Goal: Information Seeking & Learning: Learn about a topic

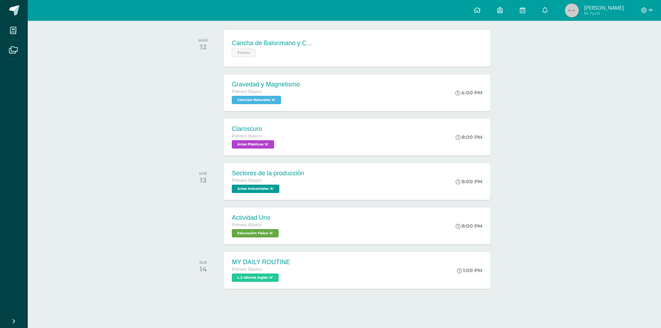
scroll to position [112, 0]
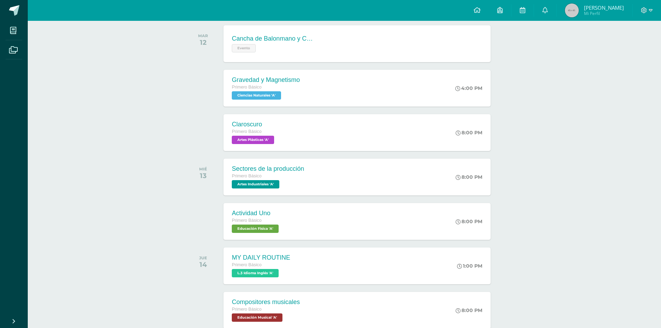
click at [656, 6] on div at bounding box center [647, 10] width 28 height 21
click at [652, 13] on icon at bounding box center [651, 10] width 4 height 6
click at [651, 11] on icon at bounding box center [651, 10] width 4 height 6
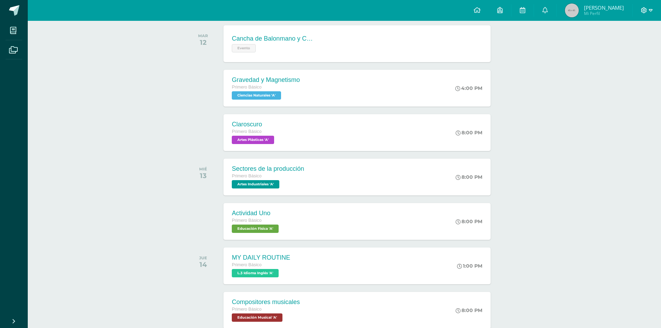
click at [651, 11] on icon at bounding box center [651, 10] width 4 height 6
click at [637, 45] on span "Cerrar sesión" at bounding box center [629, 47] width 31 height 7
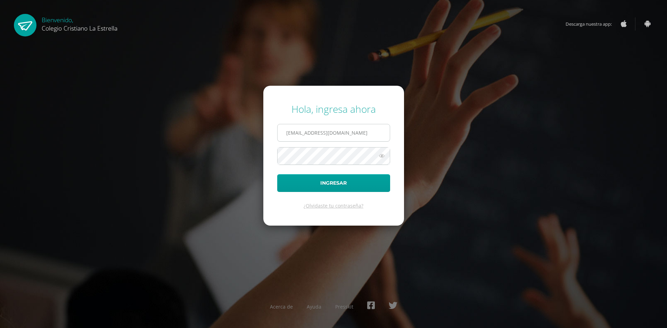
click at [370, 133] on input "2021175@laestrella.edu.gt" at bounding box center [333, 132] width 112 height 17
type input "2021123@laestrella.edu.gt"
click at [343, 175] on button "Ingresar" at bounding box center [333, 183] width 113 height 18
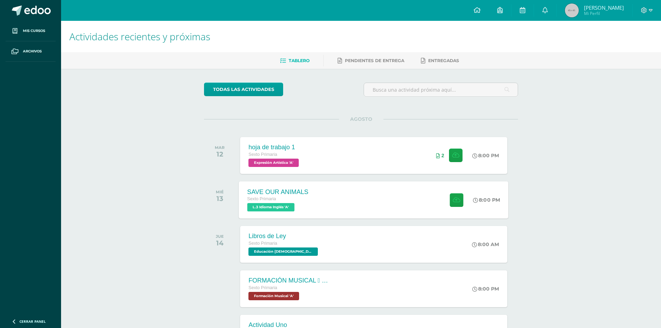
click at [280, 198] on div "Sexto Primaria" at bounding box center [278, 199] width 61 height 8
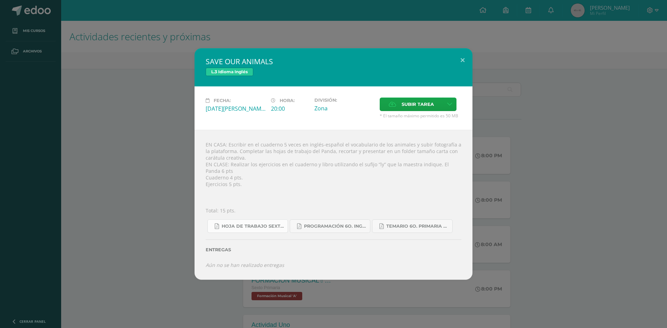
click at [271, 222] on link "Hoja de trabajo SEXTO1.pdf" at bounding box center [247, 226] width 81 height 14
click at [342, 224] on span "Programación 6o. Inglés A.pdf" at bounding box center [335, 227] width 62 height 6
click at [429, 228] on span "Temario 6o. primaria 4-2025.pdf" at bounding box center [417, 227] width 62 height 6
click at [460, 58] on button at bounding box center [462, 60] width 20 height 24
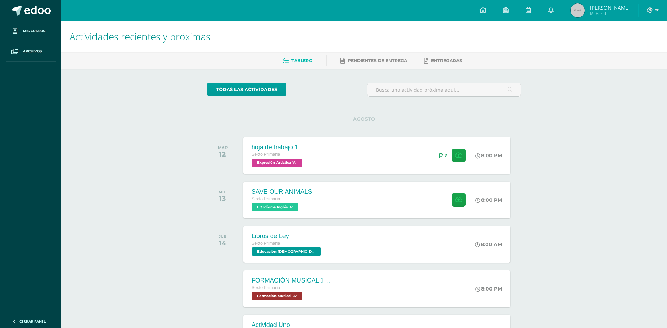
click at [458, 60] on button at bounding box center [450, 70] width 18 height 21
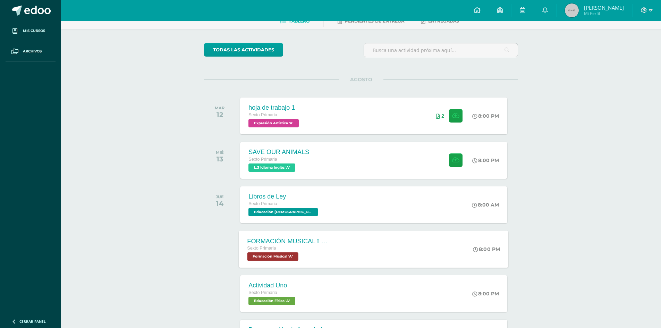
scroll to position [104, 0]
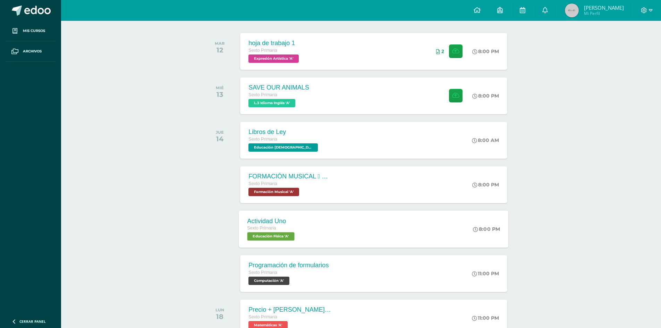
click at [350, 235] on div "Actividad Uno Sexto Primaria Educación Física 'A' 8:00 PM Actividad Uno Educaci…" at bounding box center [374, 228] width 270 height 37
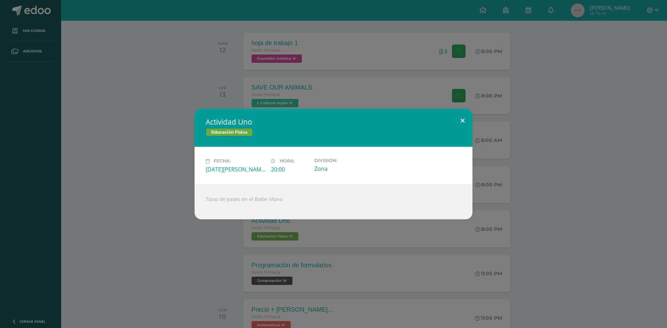
click at [468, 120] on button at bounding box center [462, 121] width 20 height 24
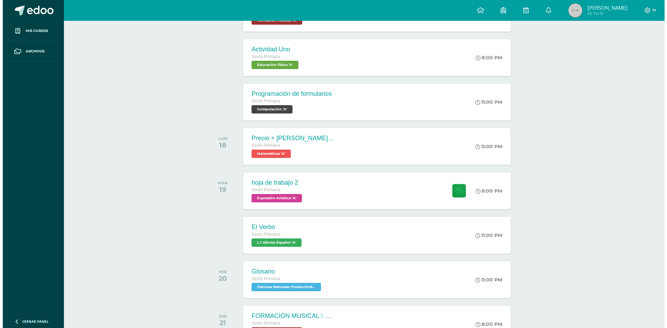
scroll to position [278, 0]
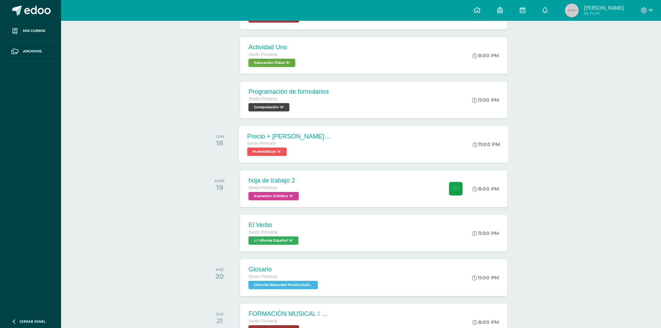
click at [330, 150] on div "Precio + [PERSON_NAME] - IVA Sexto Primaria Matemáticas 'A' 11:00 PM Precio + I…" at bounding box center [374, 144] width 270 height 37
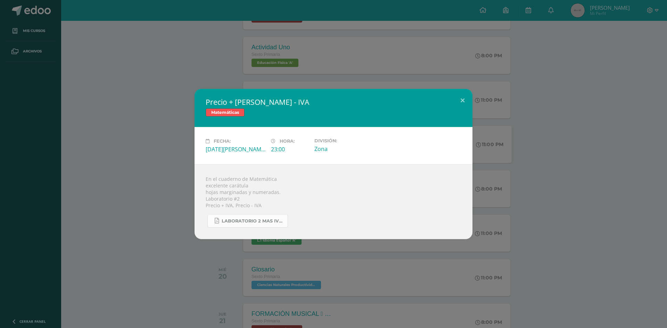
click at [262, 220] on span "Laboratorio 2 mas IVA y menos IVA.pdf" at bounding box center [253, 221] width 62 height 6
